Goal: Information Seeking & Learning: Learn about a topic

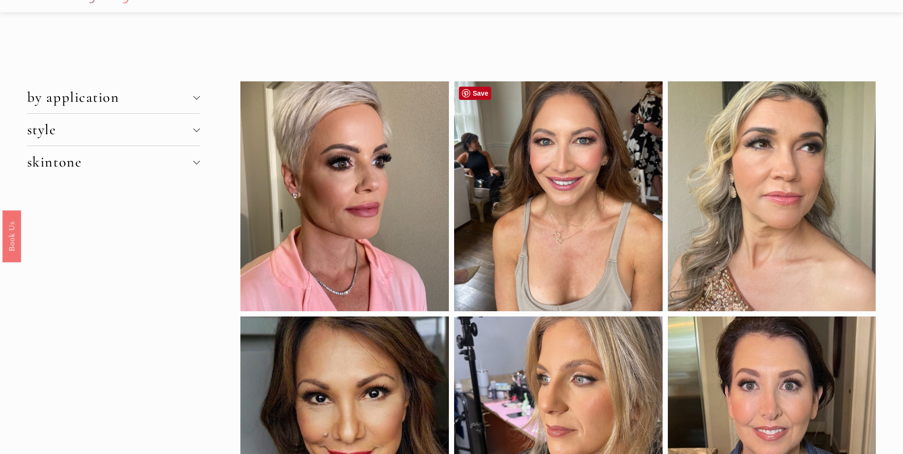
scroll to position [48, 0]
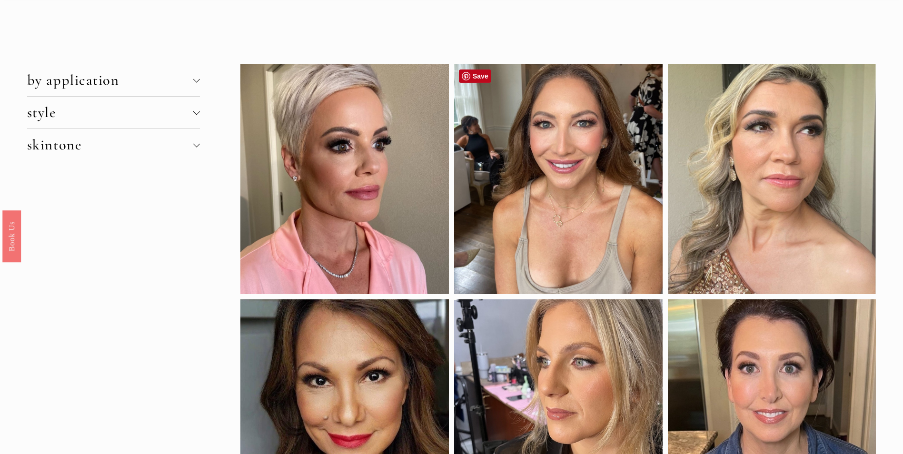
click at [540, 261] on div at bounding box center [558, 178] width 209 height 229
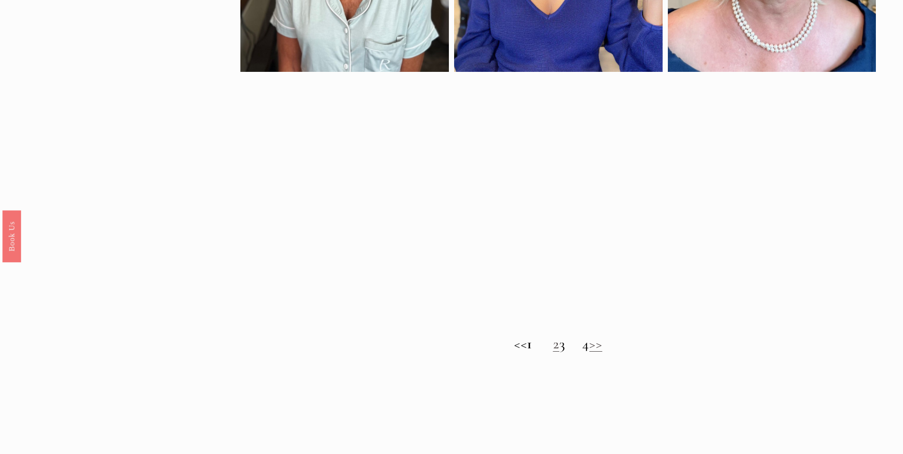
scroll to position [714, 0]
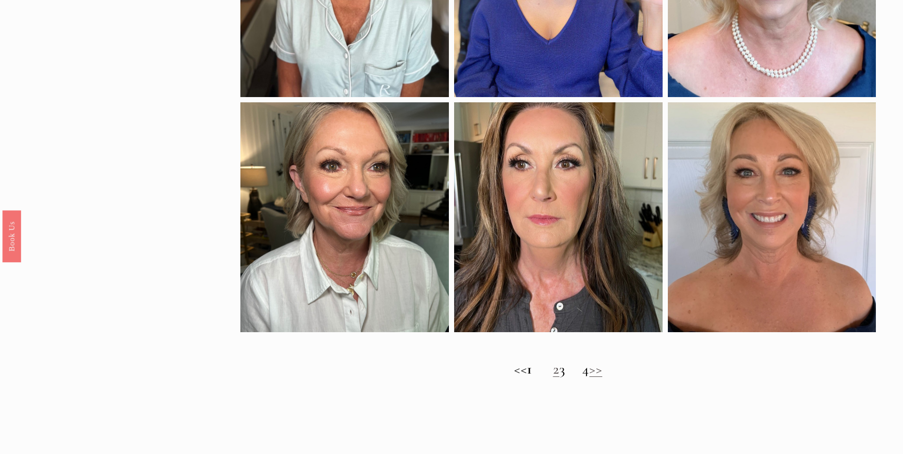
click at [527, 377] on strong "1" at bounding box center [530, 369] width 6 height 18
click at [527, 378] on strong "1" at bounding box center [530, 369] width 6 height 18
click at [553, 377] on link "2" at bounding box center [556, 369] width 7 height 18
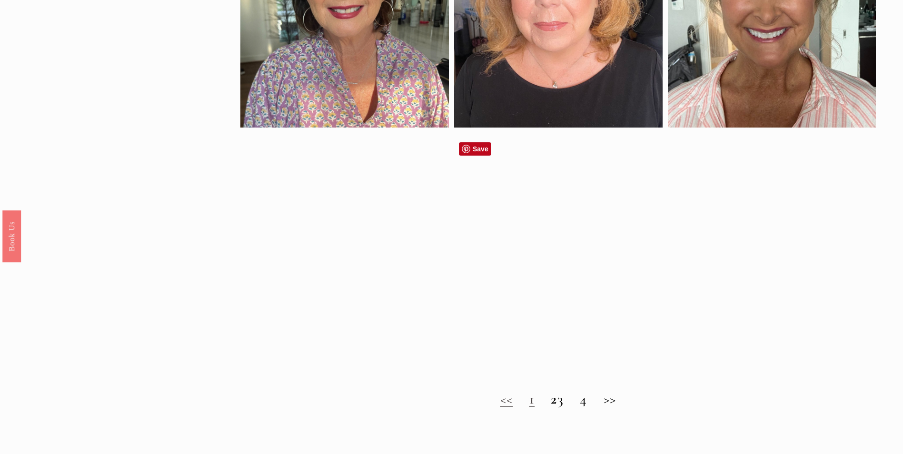
scroll to position [762, 0]
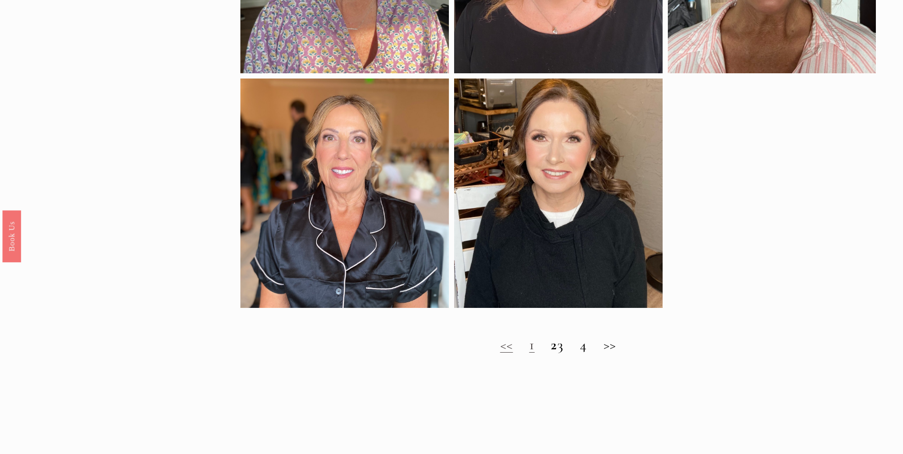
click at [529, 354] on link "1" at bounding box center [532, 345] width 6 height 18
